Goal: Information Seeking & Learning: Learn about a topic

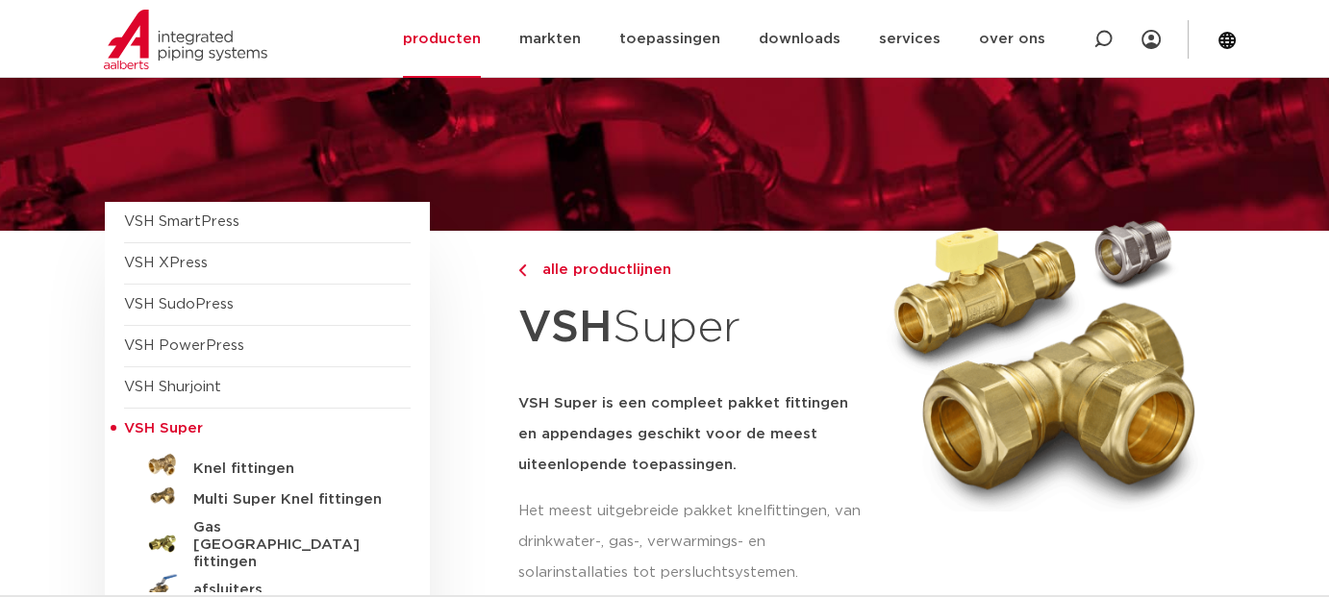
scroll to position [192, 0]
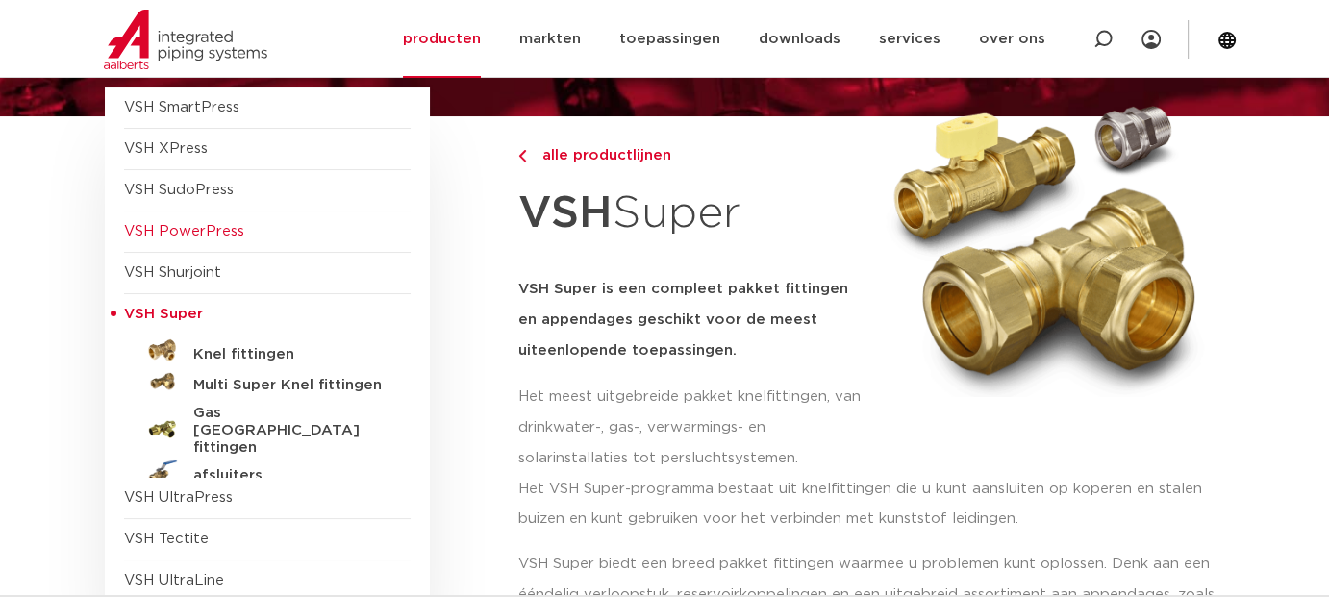
click at [198, 226] on span "VSH PowerPress" at bounding box center [184, 231] width 120 height 14
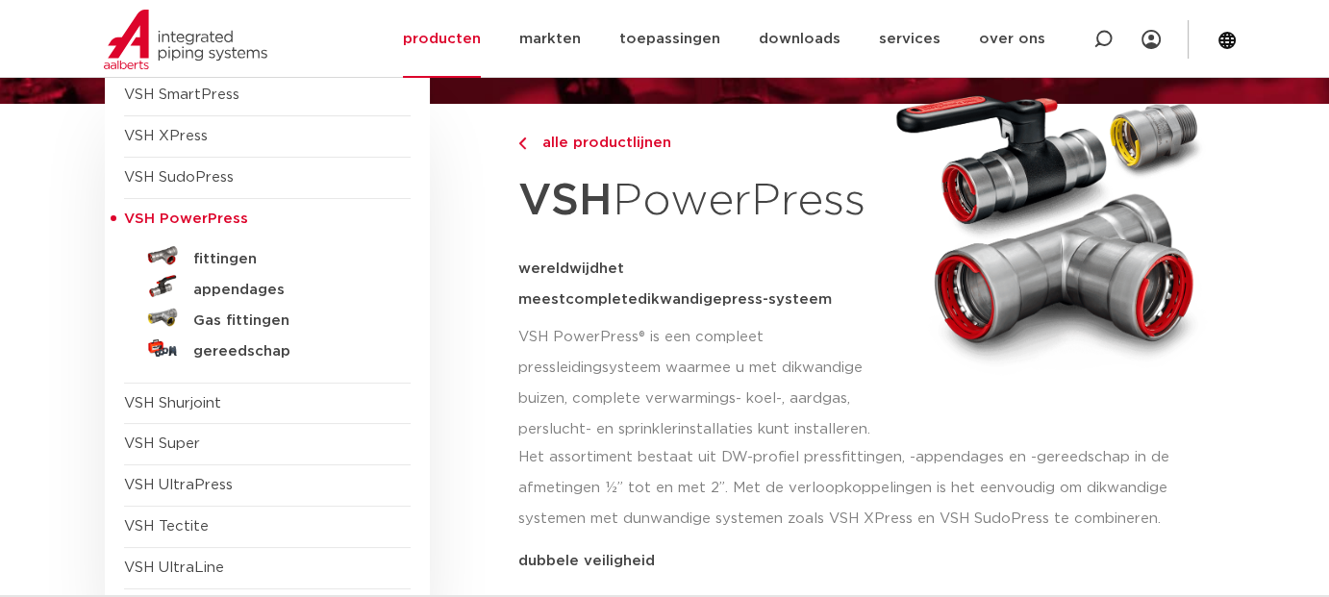
scroll to position [192, 0]
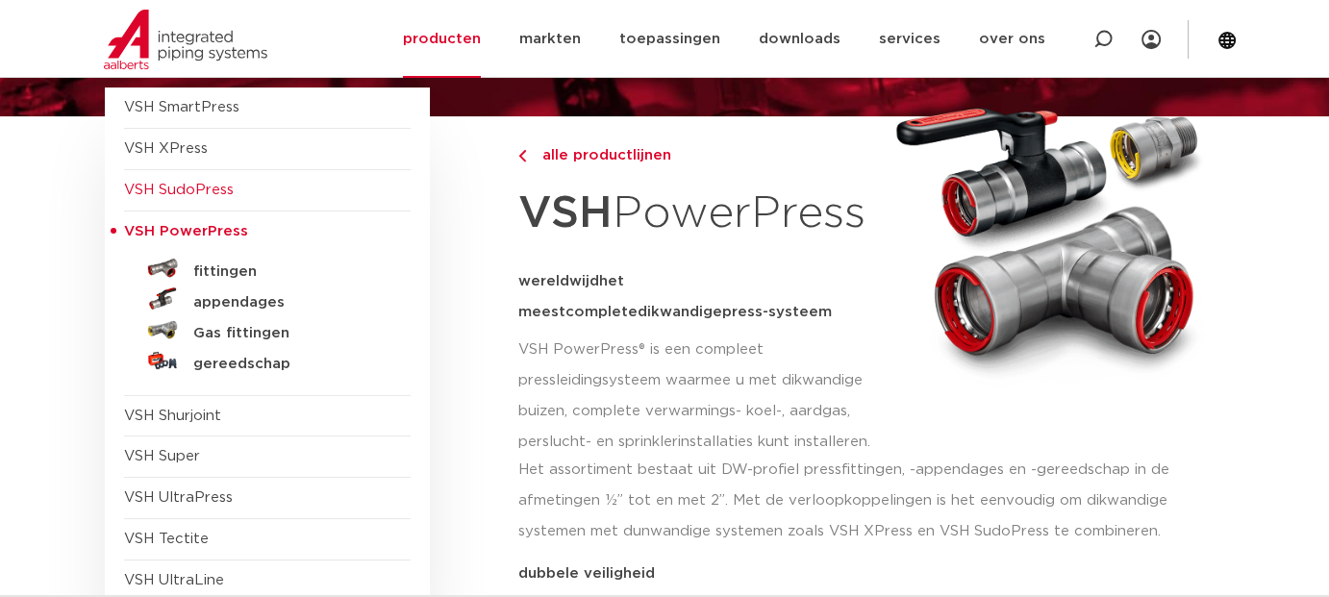
click at [200, 196] on span "VSH SudoPress" at bounding box center [179, 190] width 110 height 14
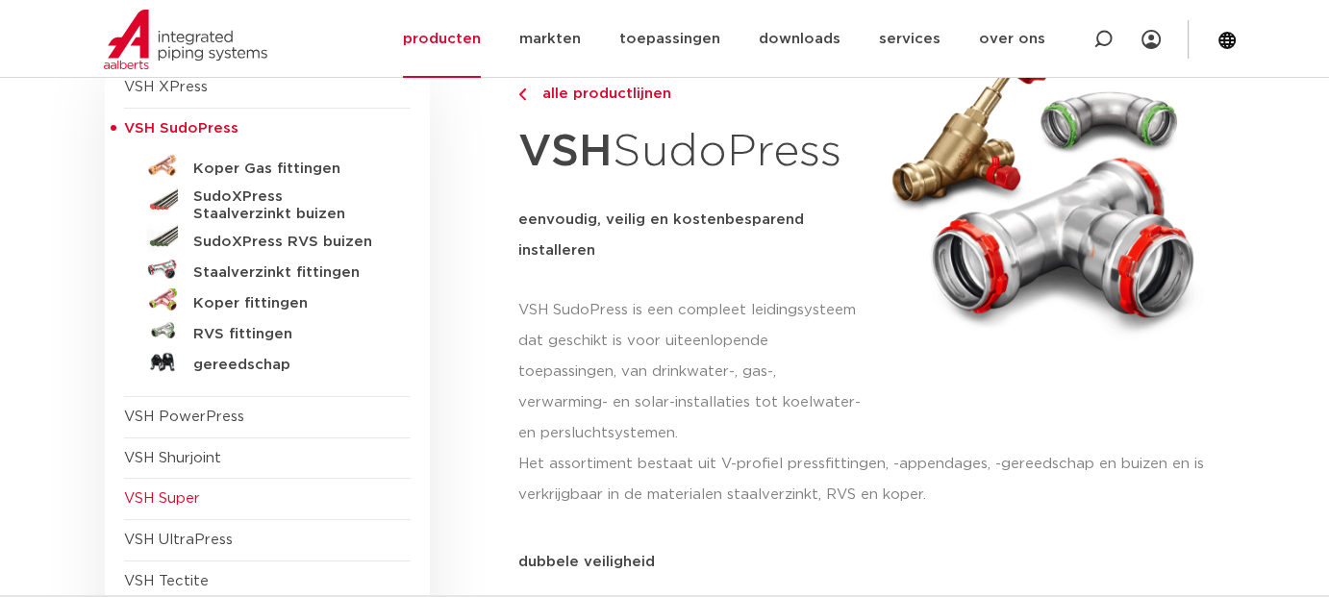
scroll to position [192, 0]
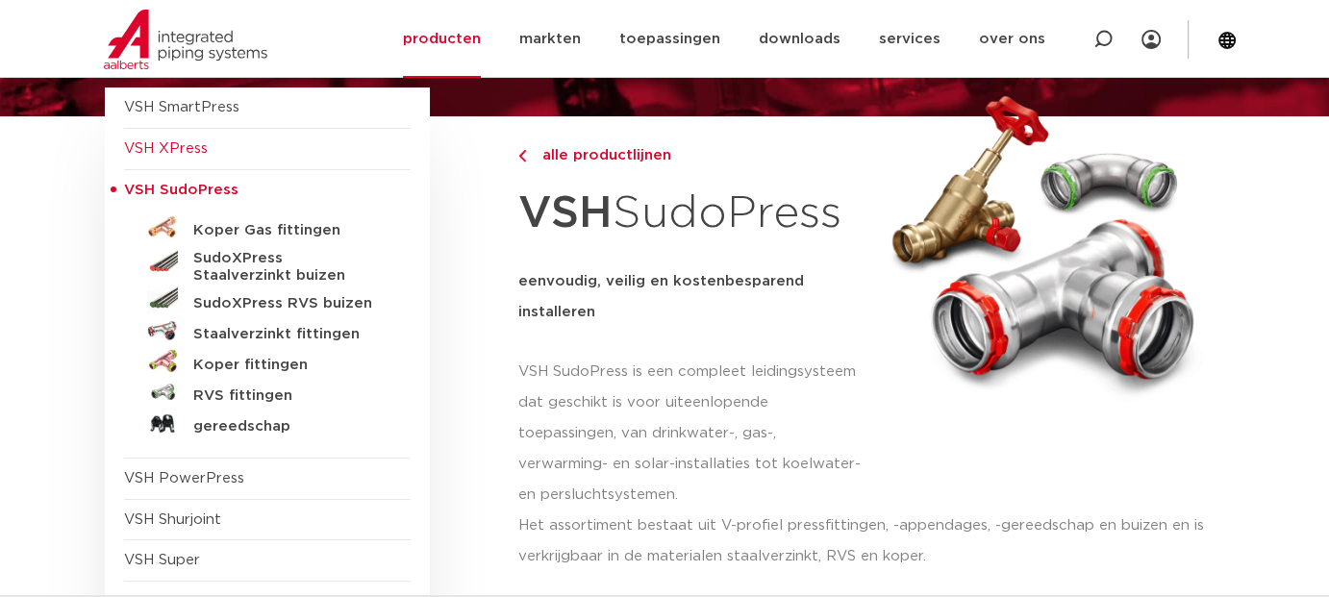
click at [182, 150] on span "VSH XPress" at bounding box center [166, 148] width 84 height 14
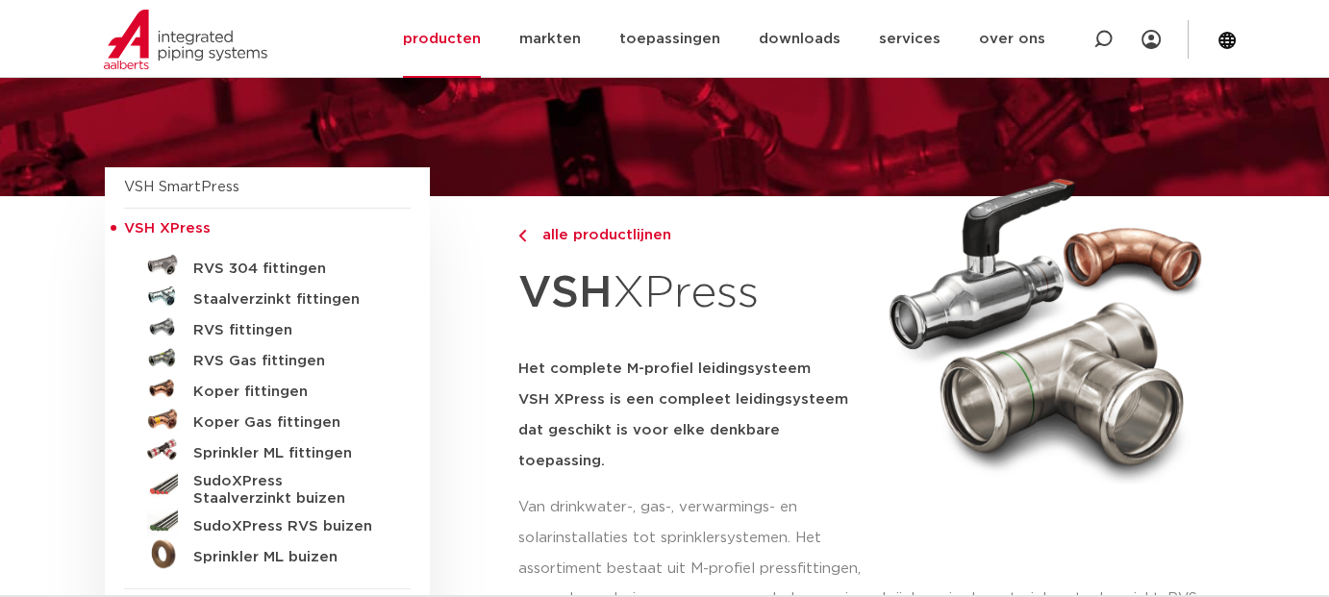
scroll to position [96, 0]
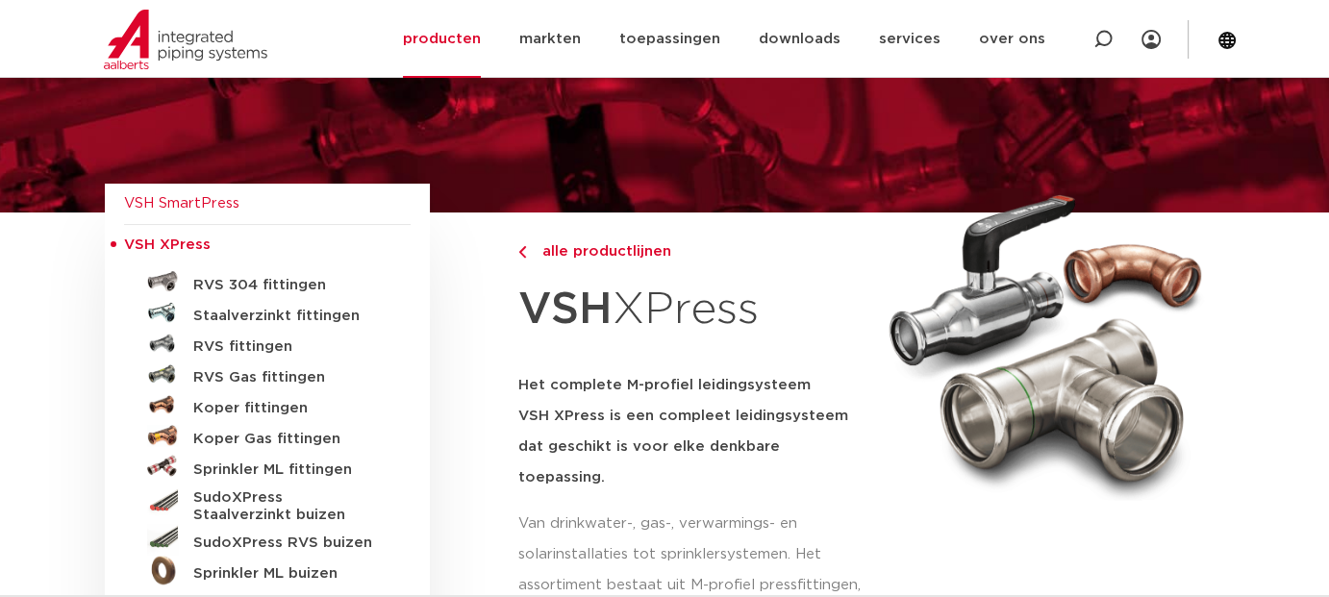
click at [203, 201] on span "VSH SmartPress" at bounding box center [181, 203] width 115 height 14
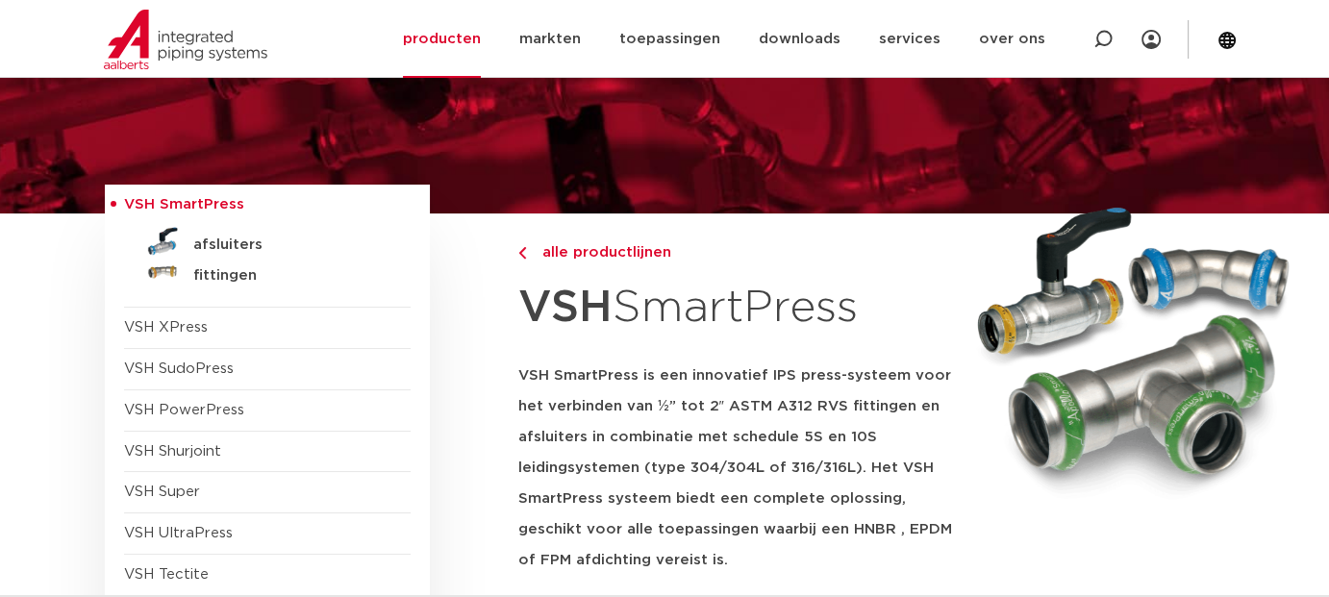
scroll to position [96, 0]
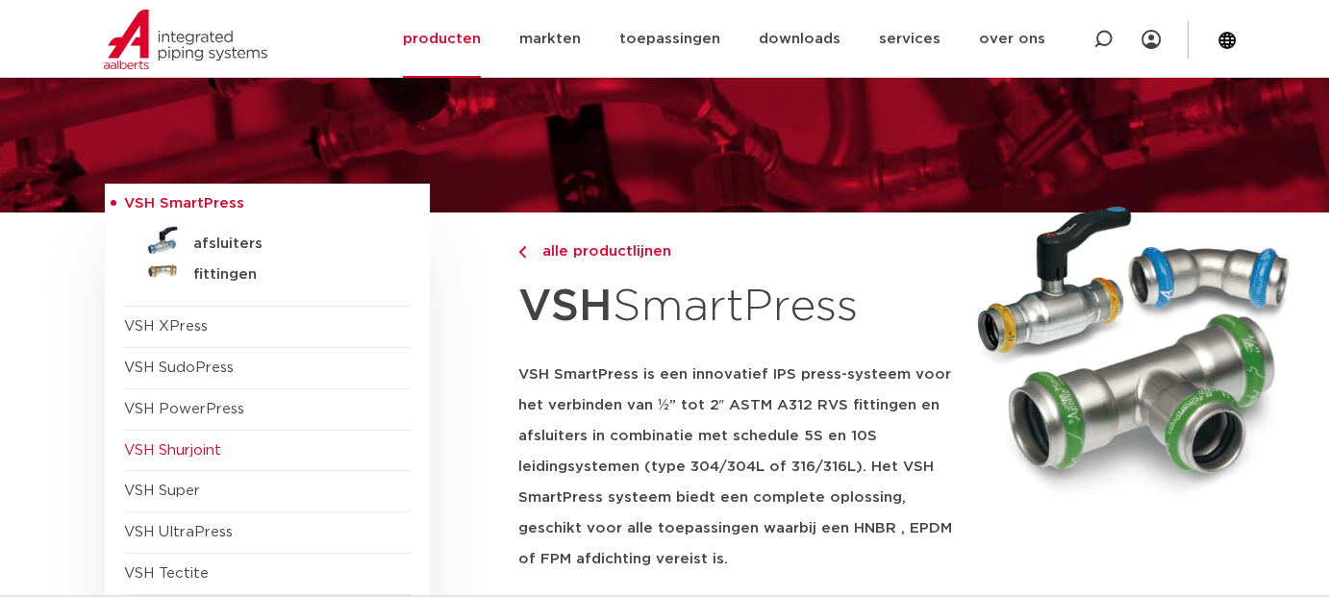
click at [202, 447] on span "VSH Shurjoint" at bounding box center [172, 450] width 97 height 14
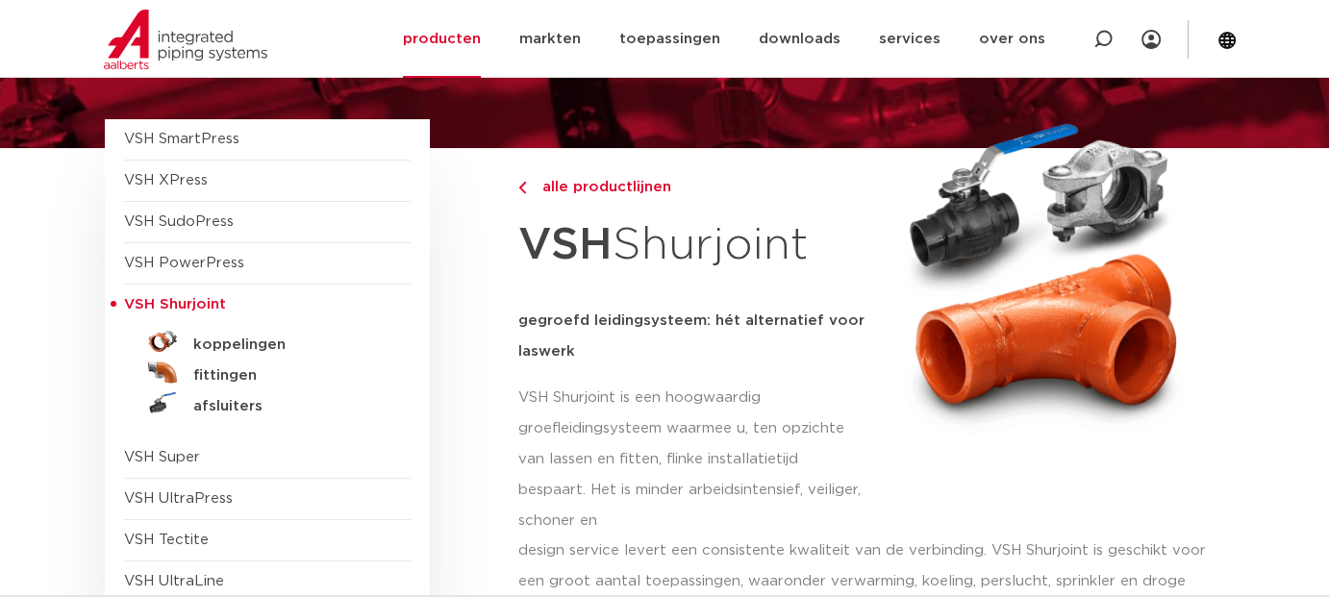
scroll to position [192, 0]
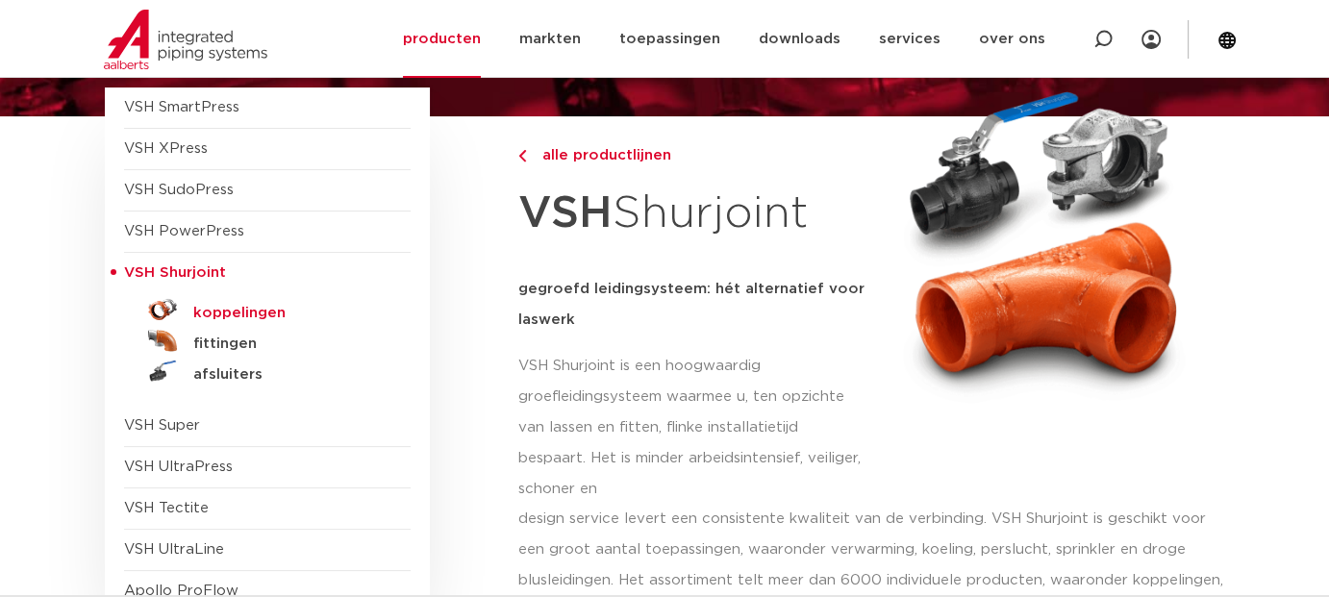
click at [241, 314] on h5 "koppelingen" at bounding box center [288, 313] width 190 height 17
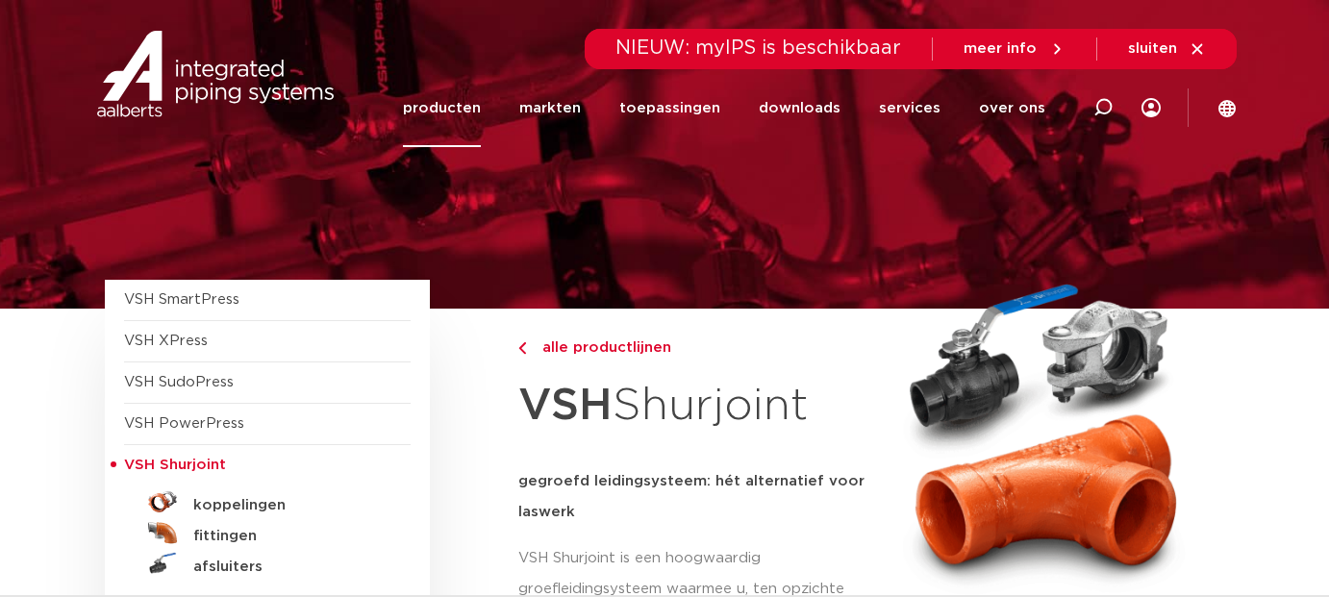
scroll to position [192, 0]
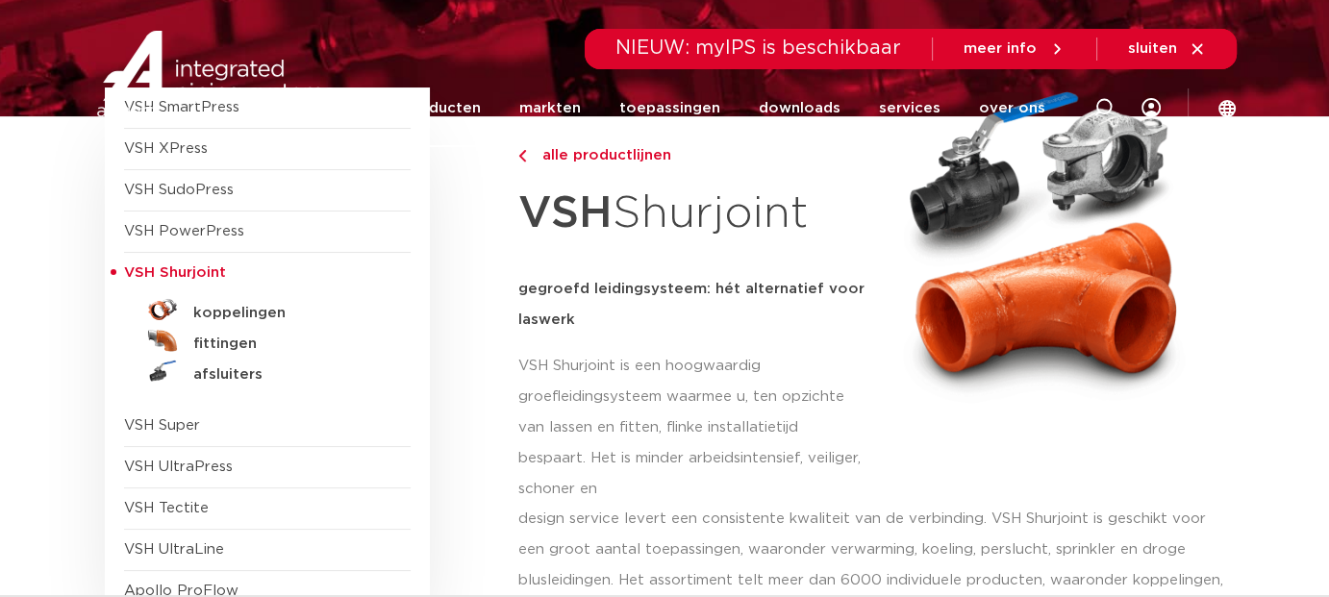
click at [183, 421] on span "VSH Super" at bounding box center [162, 425] width 76 height 14
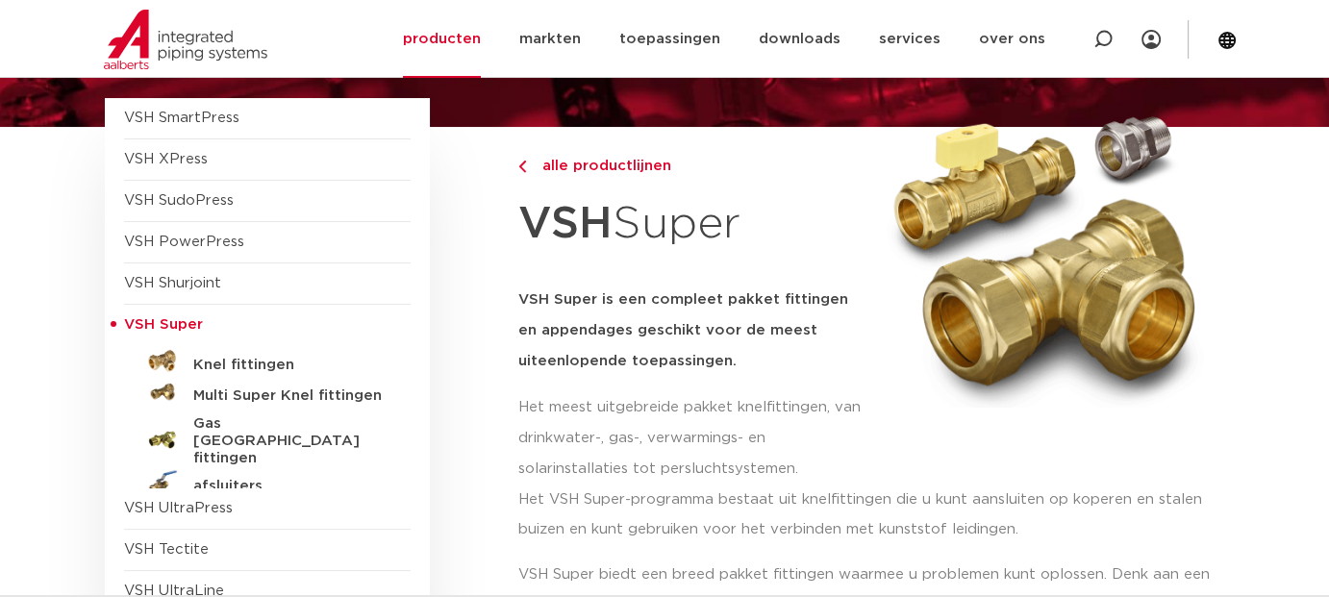
scroll to position [192, 0]
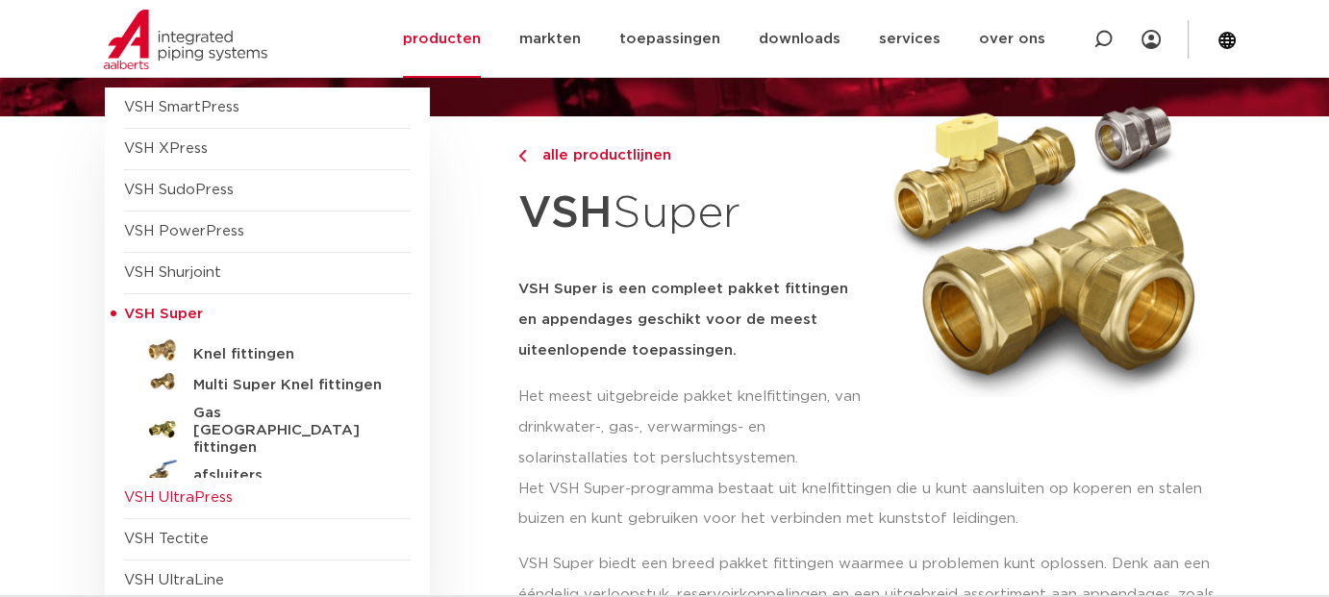
click at [190, 496] on span "VSH UltraPress" at bounding box center [178, 497] width 109 height 14
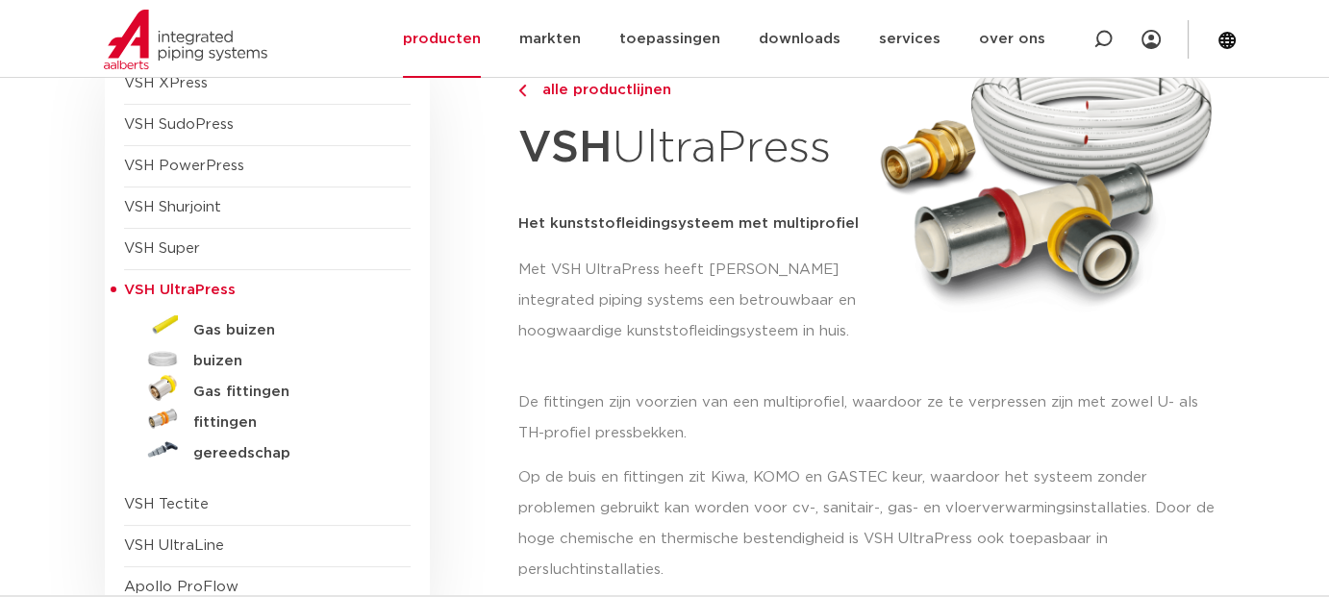
scroll to position [385, 0]
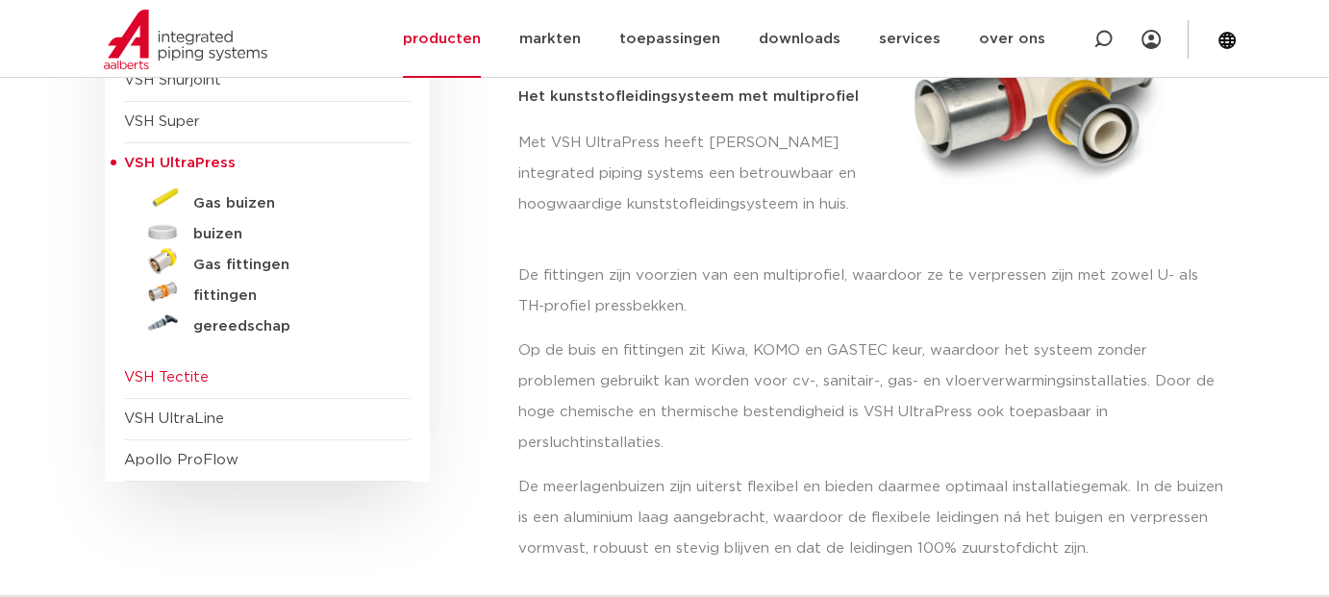
click at [197, 376] on span "VSH Tectite" at bounding box center [166, 377] width 85 height 14
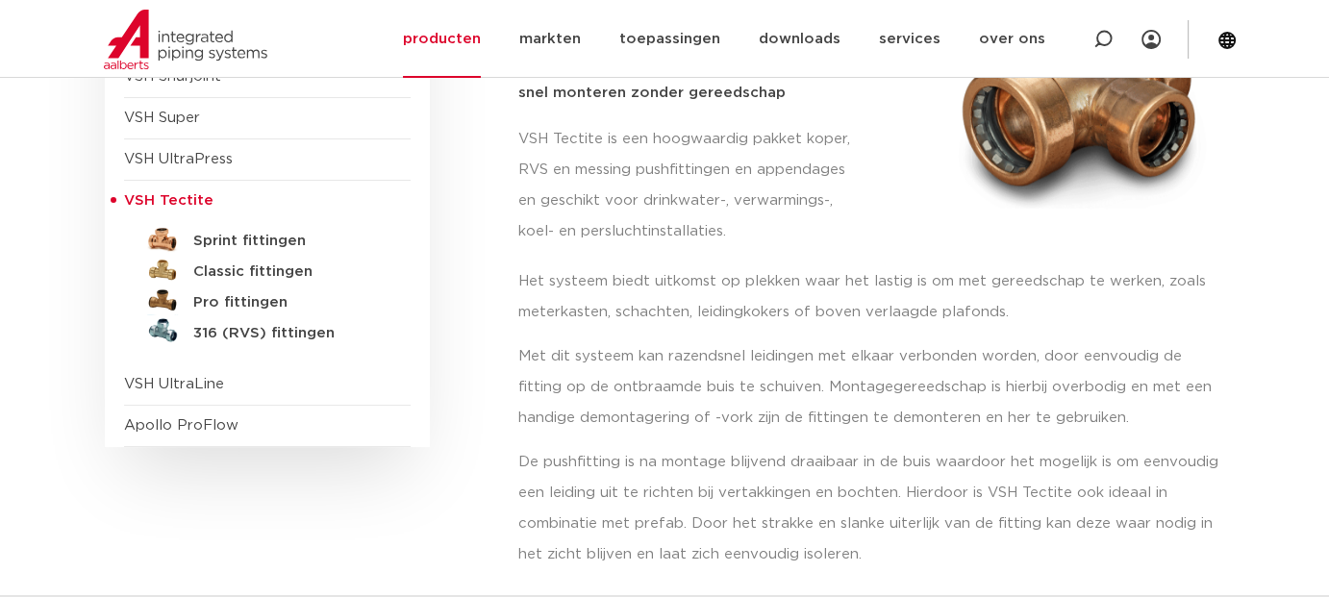
scroll to position [385, 0]
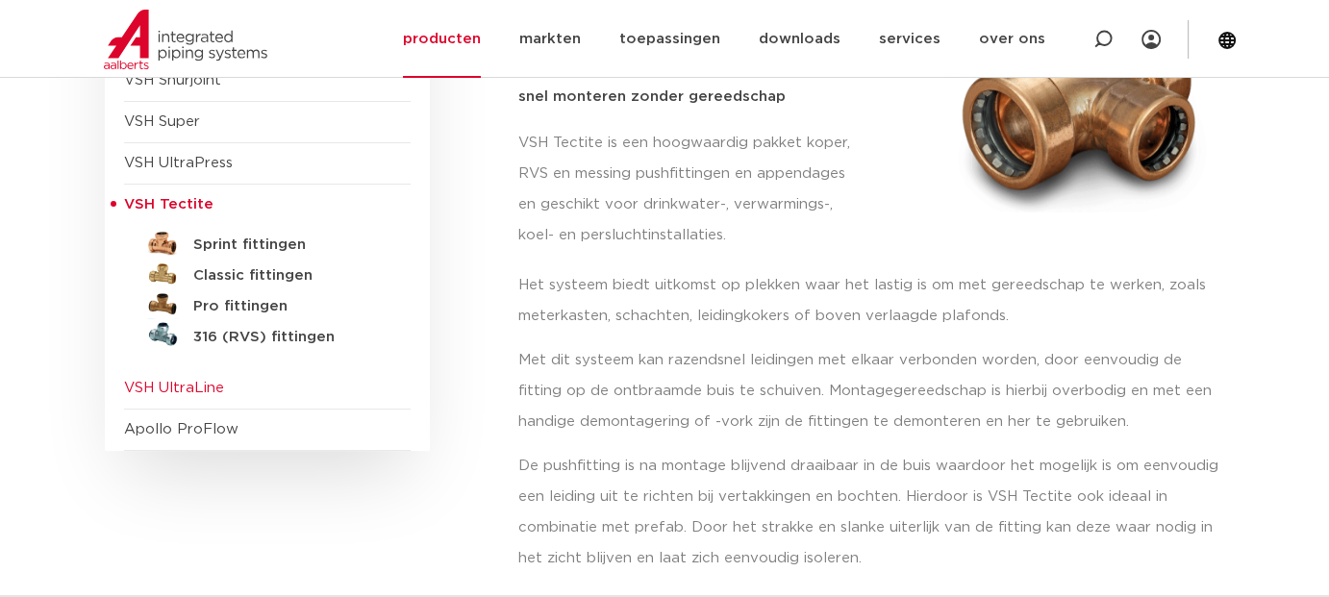
click at [187, 389] on span "VSH UltraLine" at bounding box center [174, 388] width 100 height 14
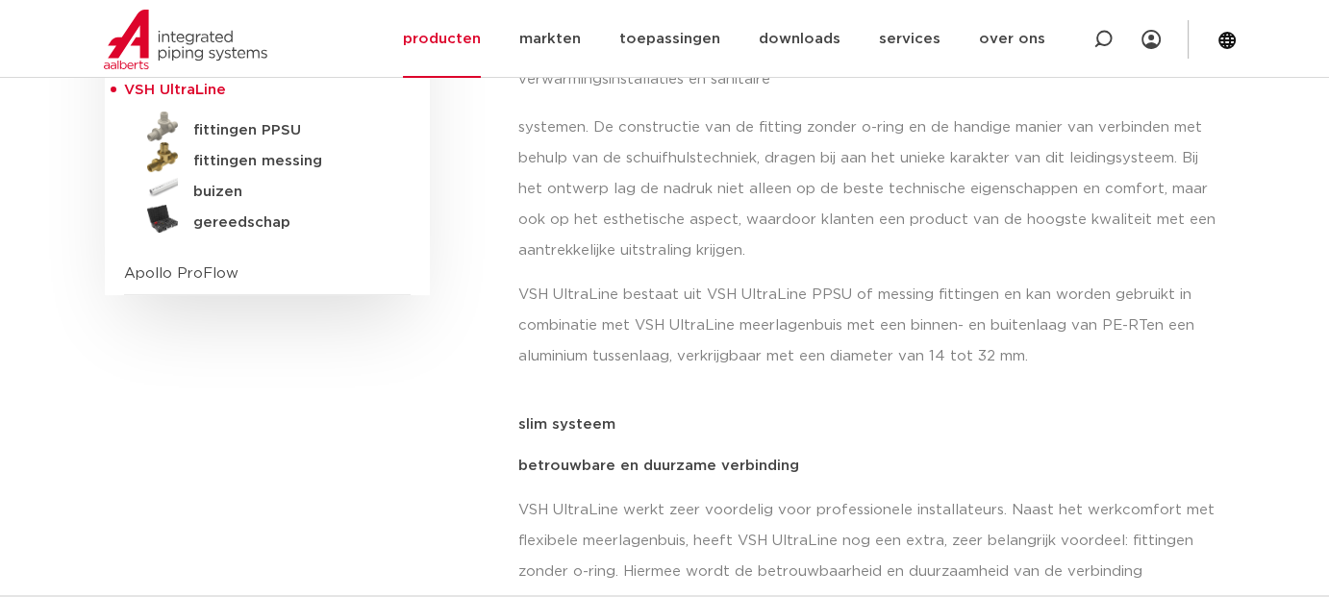
scroll to position [288, 0]
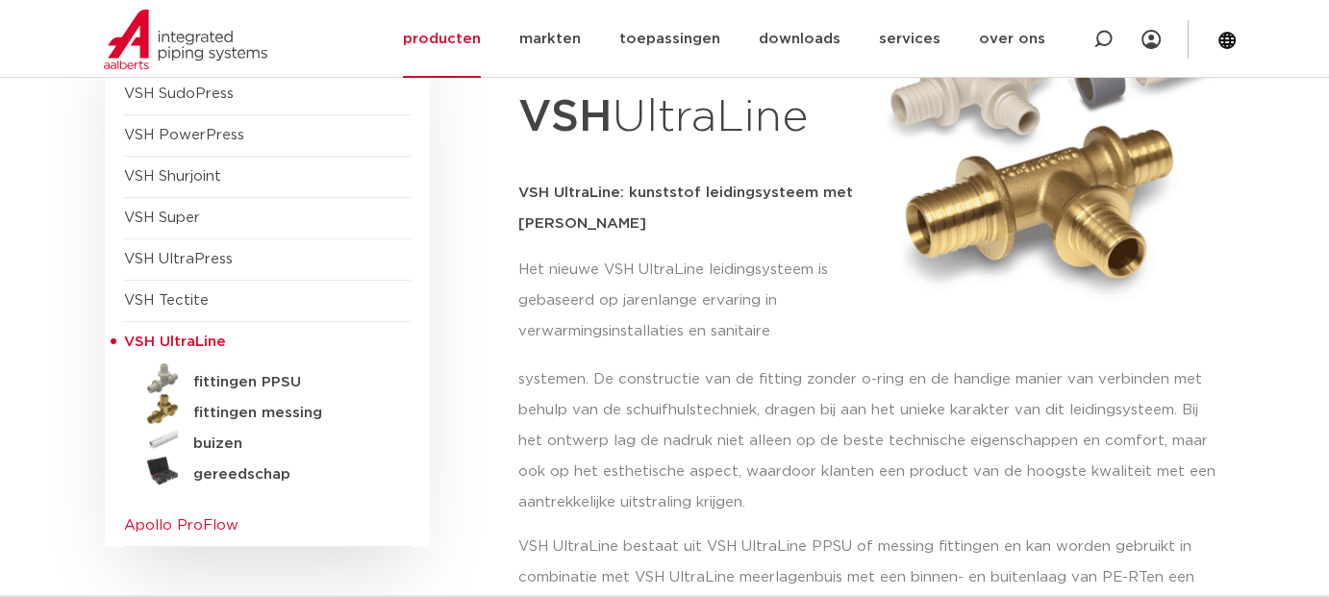
click at [194, 521] on span "Apollo ProFlow" at bounding box center [181, 525] width 114 height 14
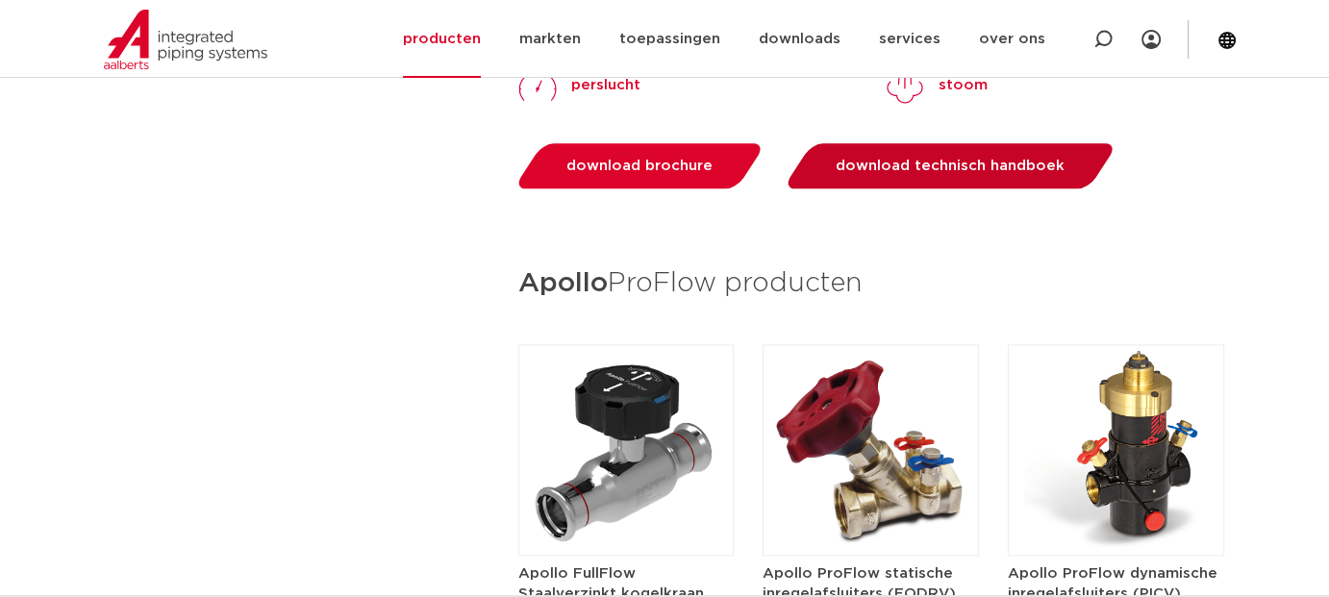
scroll to position [2212, 0]
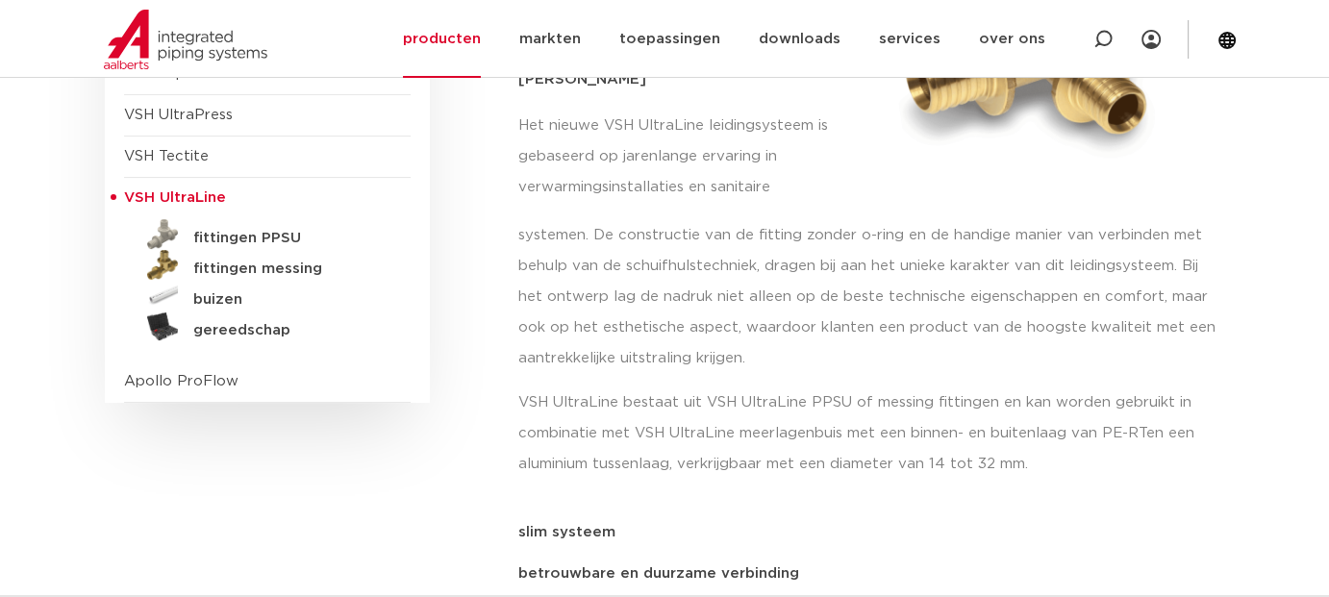
scroll to position [481, 0]
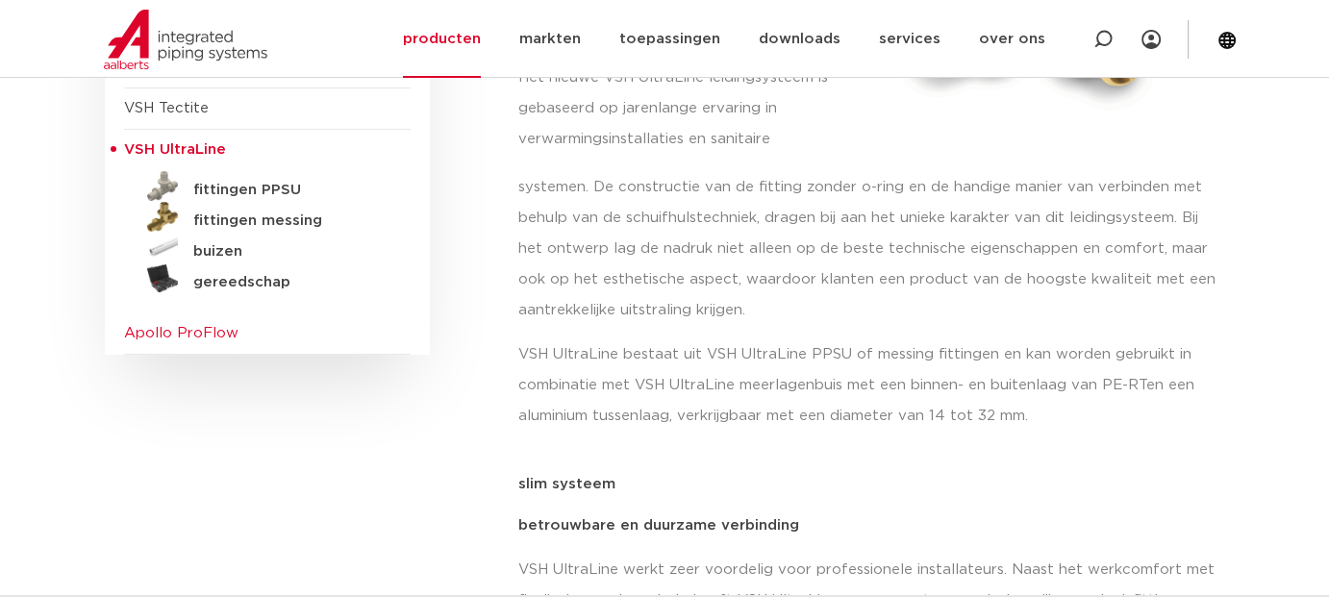
click at [238, 327] on span "Apollo ProFlow" at bounding box center [267, 334] width 287 height 41
click at [213, 334] on span "Apollo ProFlow" at bounding box center [181, 333] width 114 height 14
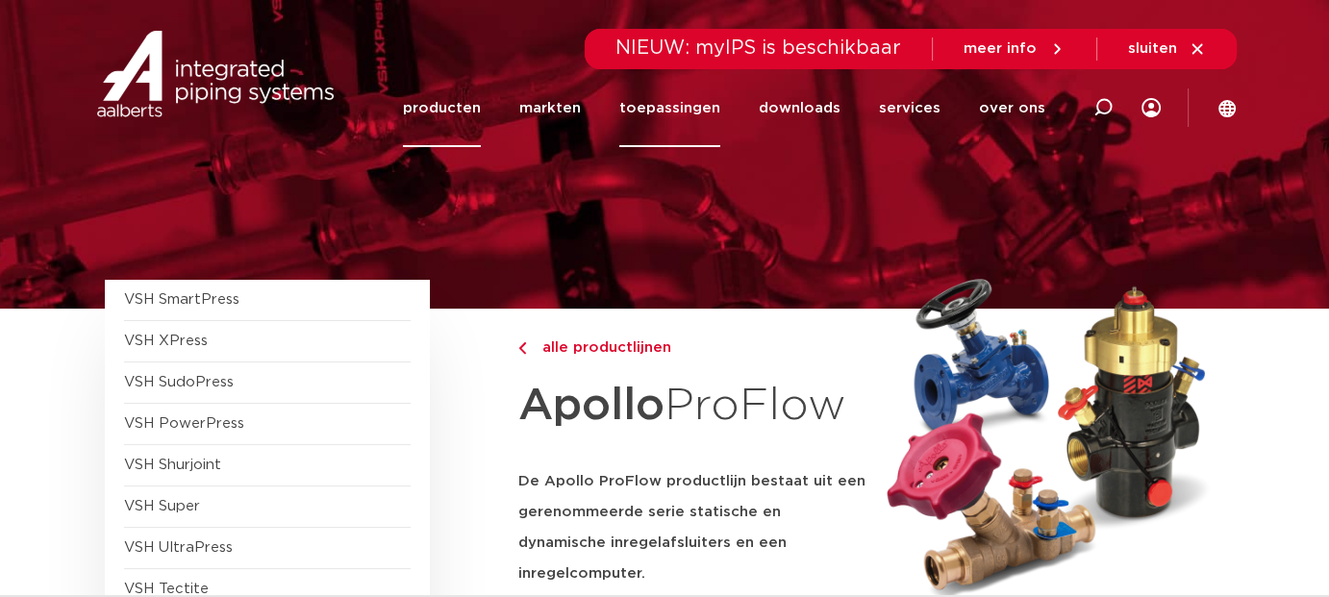
click at [682, 99] on link "toepassingen" at bounding box center [669, 108] width 101 height 78
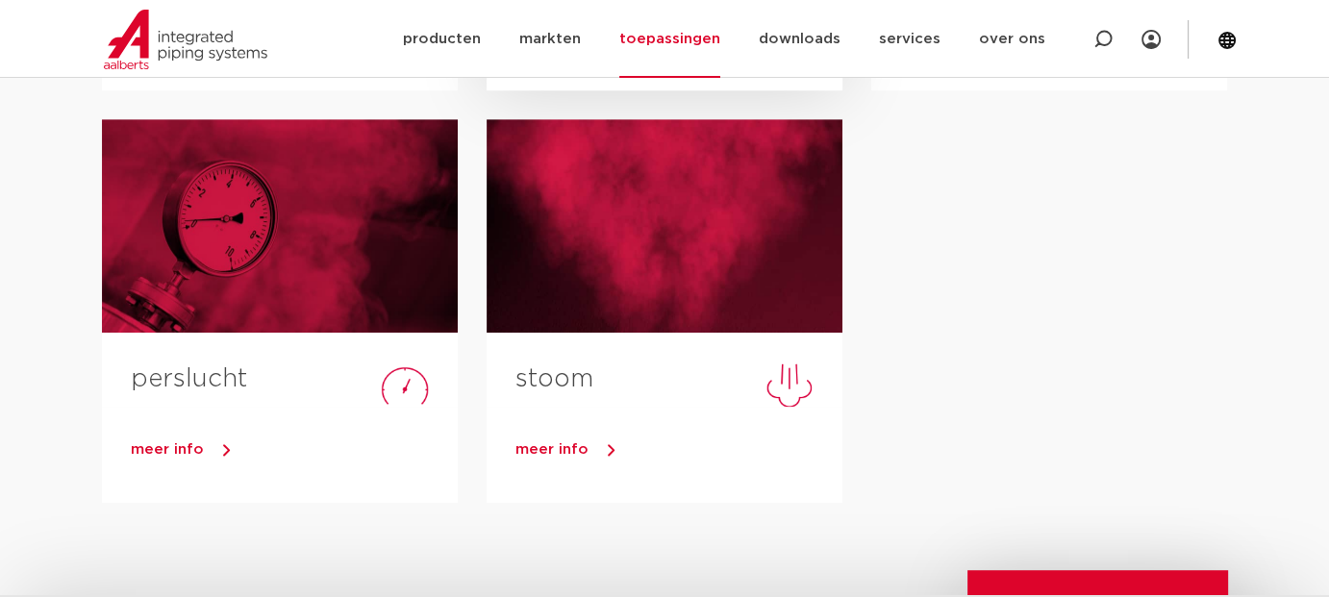
scroll to position [1058, 0]
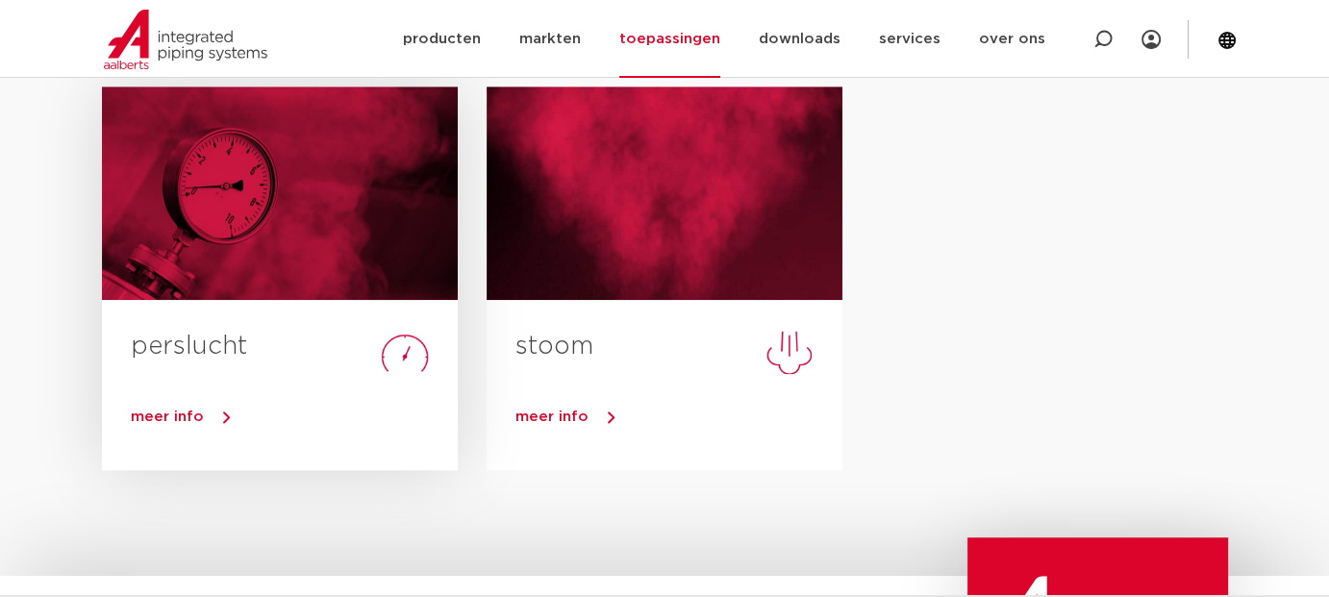
click at [174, 420] on span "meer info" at bounding box center [167, 417] width 73 height 14
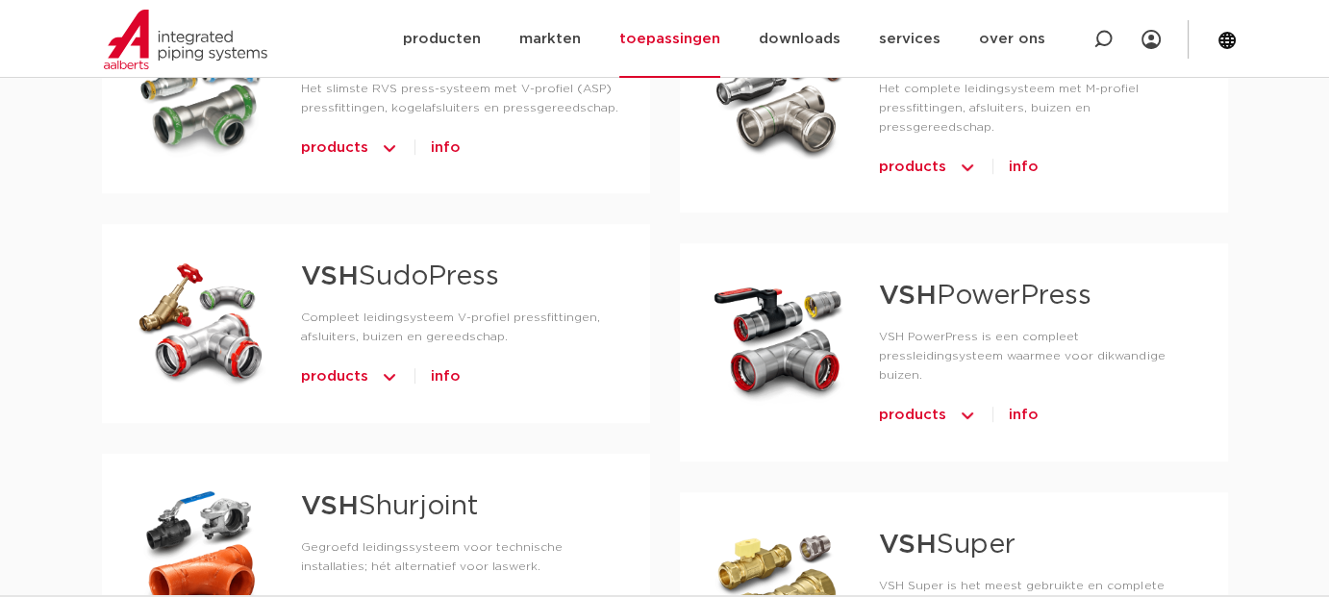
scroll to position [1154, 0]
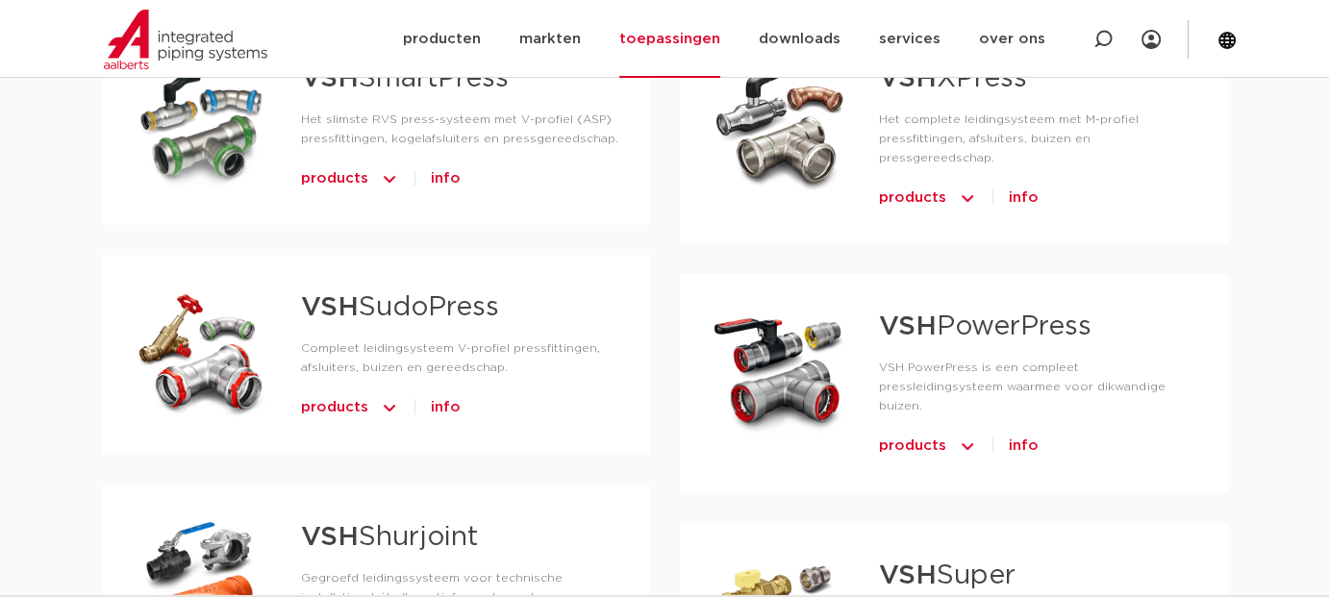
click at [1024, 431] on span "info" at bounding box center [1024, 446] width 30 height 31
